Goal: Check status

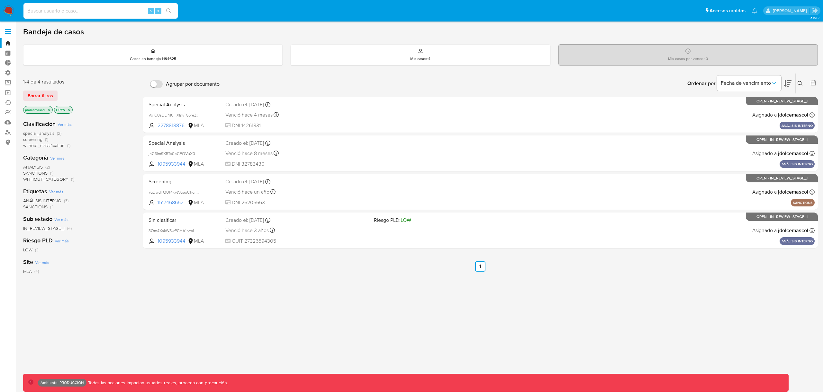
click at [80, 13] on input at bounding box center [100, 11] width 154 height 8
paste input "Lk69Hax7QoXv3LosQ6Zl8K1E"
type input "Lk69Hax7QoXv3LosQ6Zl8K1E"
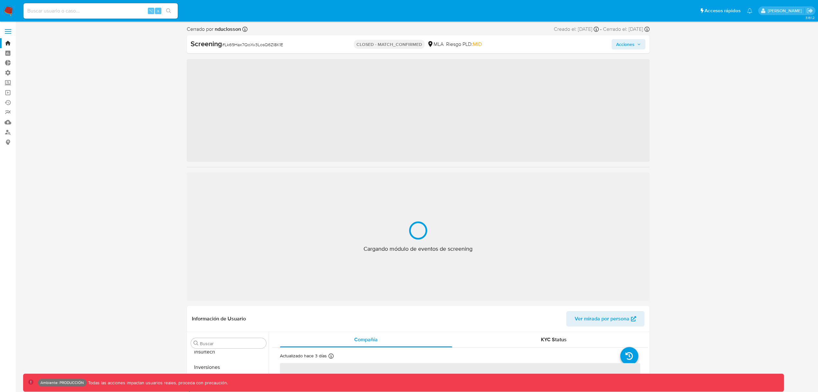
scroll to position [333, 0]
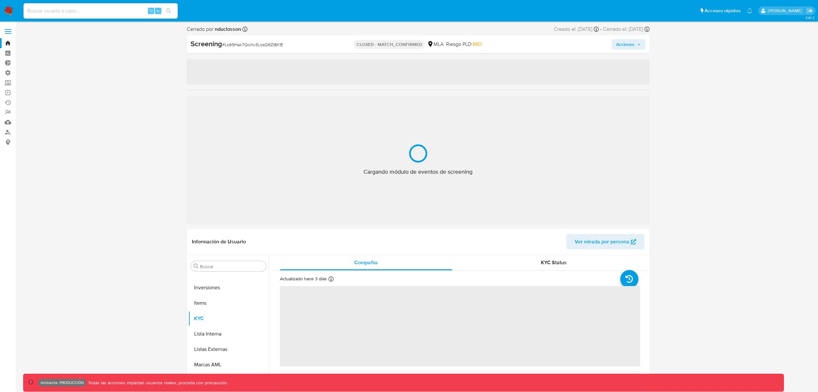
select select "10"
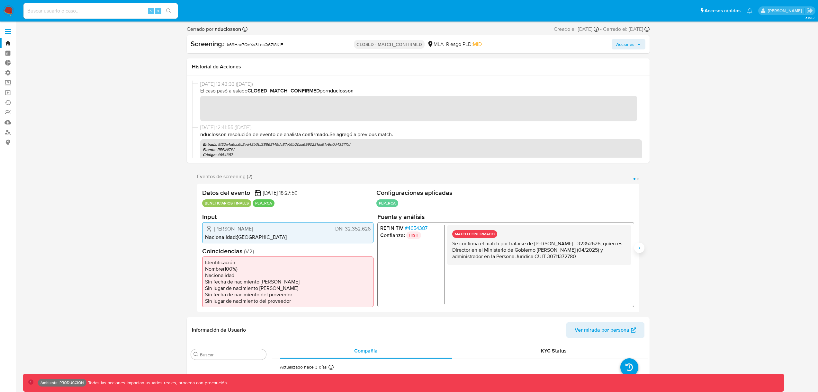
click at [637, 245] on button "Siguiente" at bounding box center [639, 248] width 10 height 10
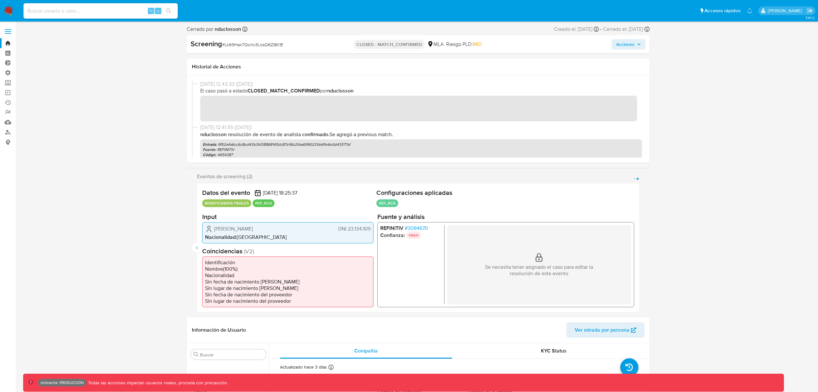
click at [634, 40] on span "Acciones" at bounding box center [625, 44] width 18 height 10
